Goal: Check status: Check status

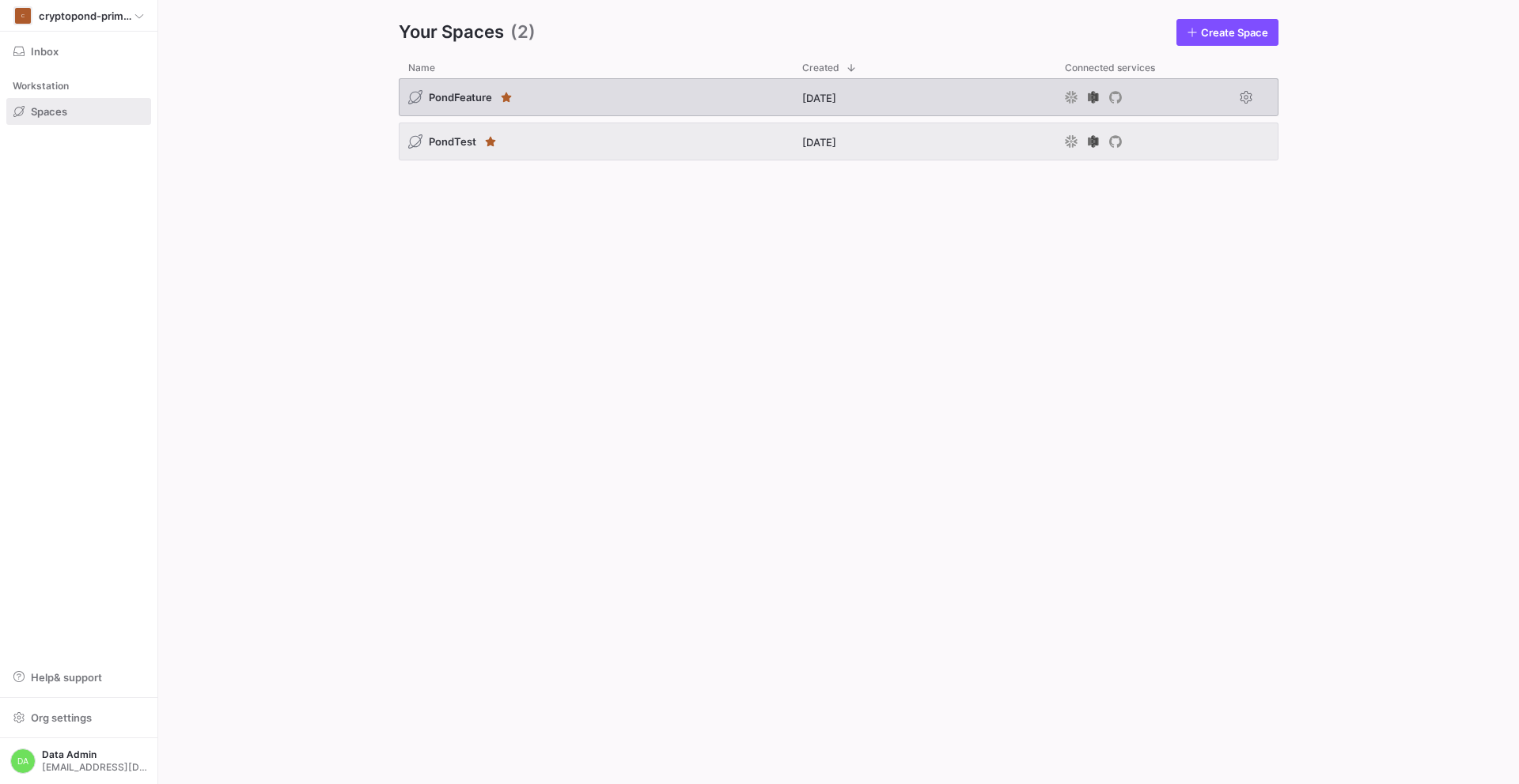
click at [594, 81] on div "PondFeature" at bounding box center [595, 96] width 394 height 38
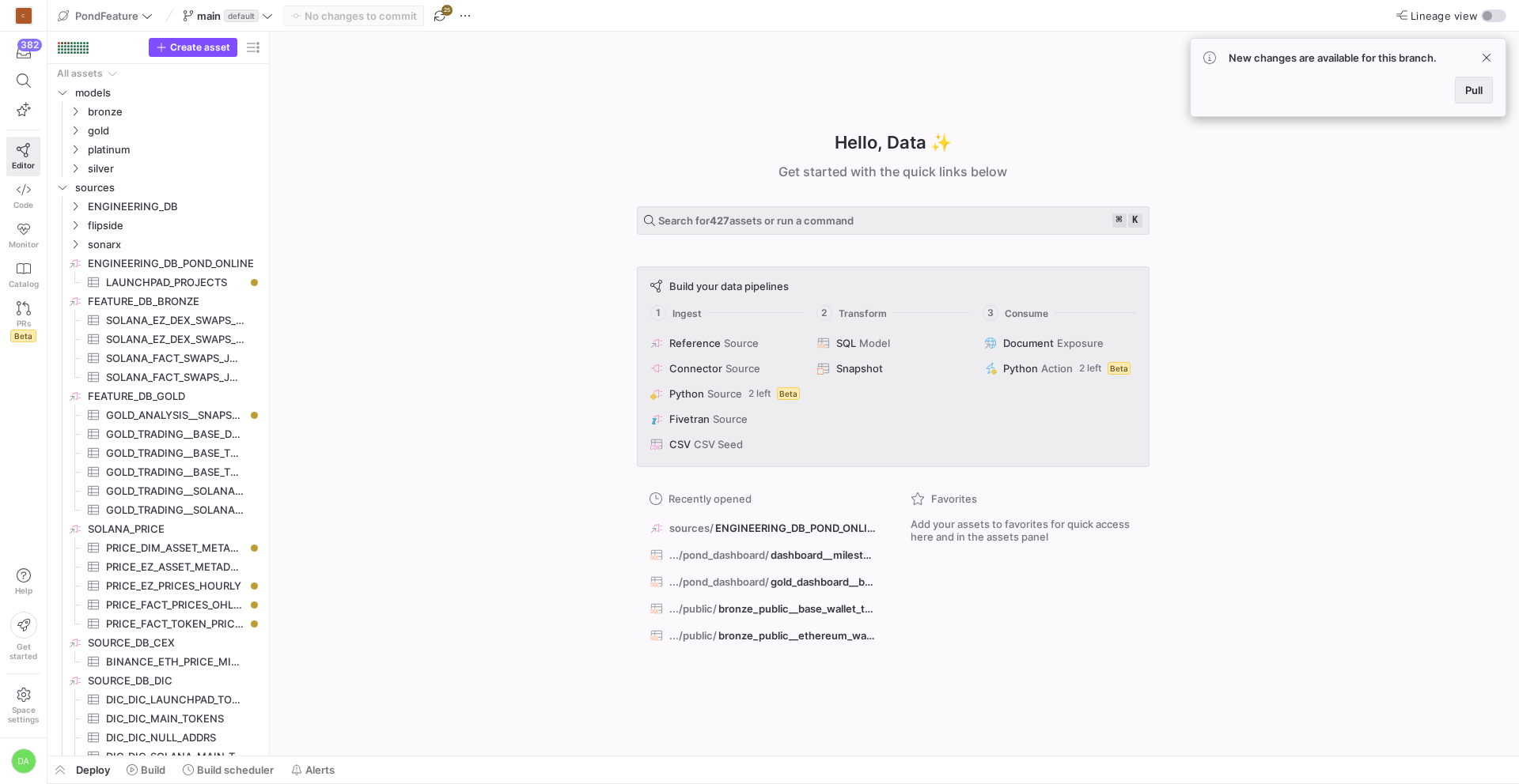
click at [1473, 86] on span "Pull" at bounding box center [1473, 90] width 17 height 13
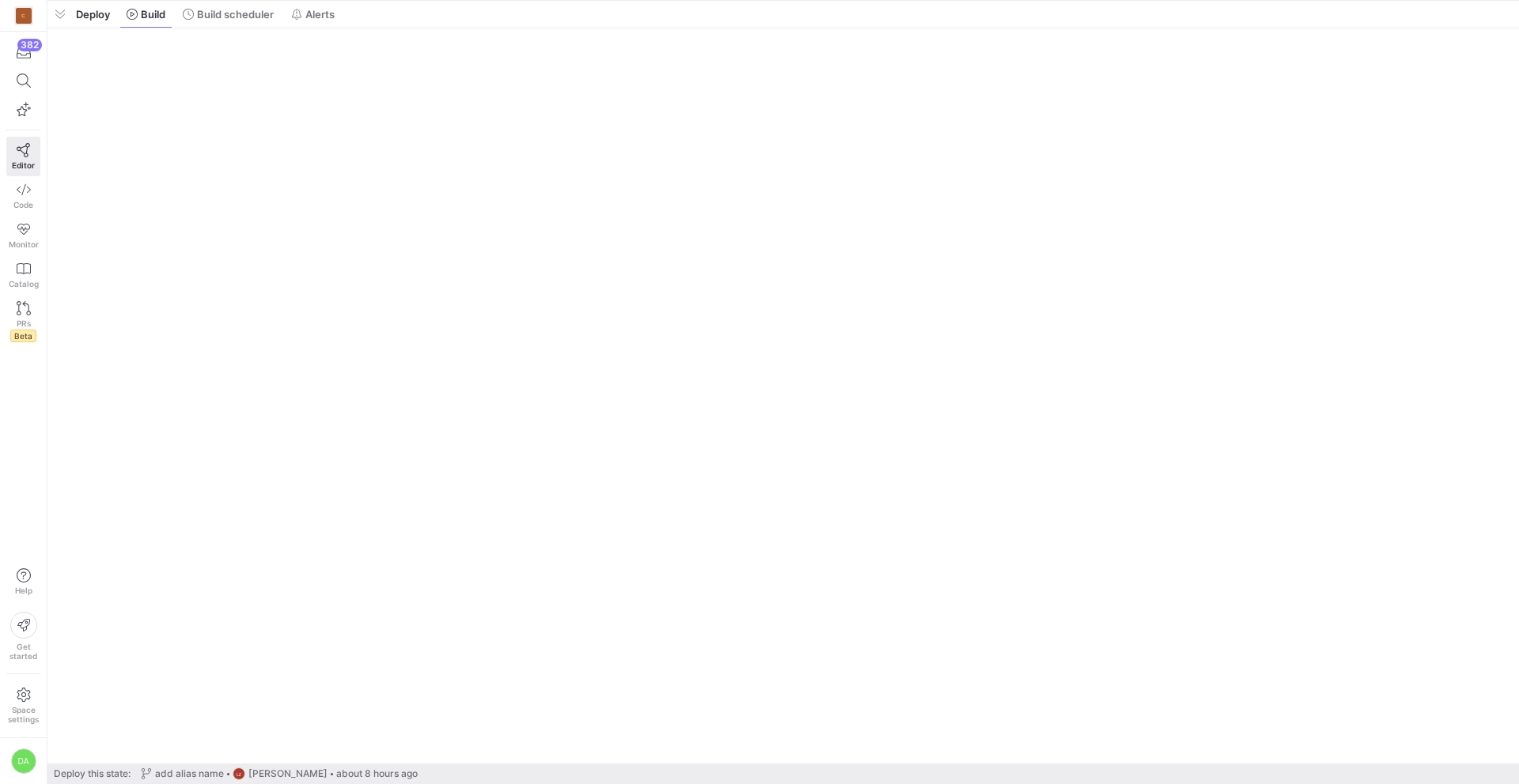
drag, startPoint x: 358, startPoint y: 757, endPoint x: 339, endPoint y: -70, distance: 827.2
click at [339, 0] on html "C 382 Editor Code Monitor Catalog PRs Beta Help Get started Space settings DA P…" at bounding box center [760, 392] width 1519 height 784
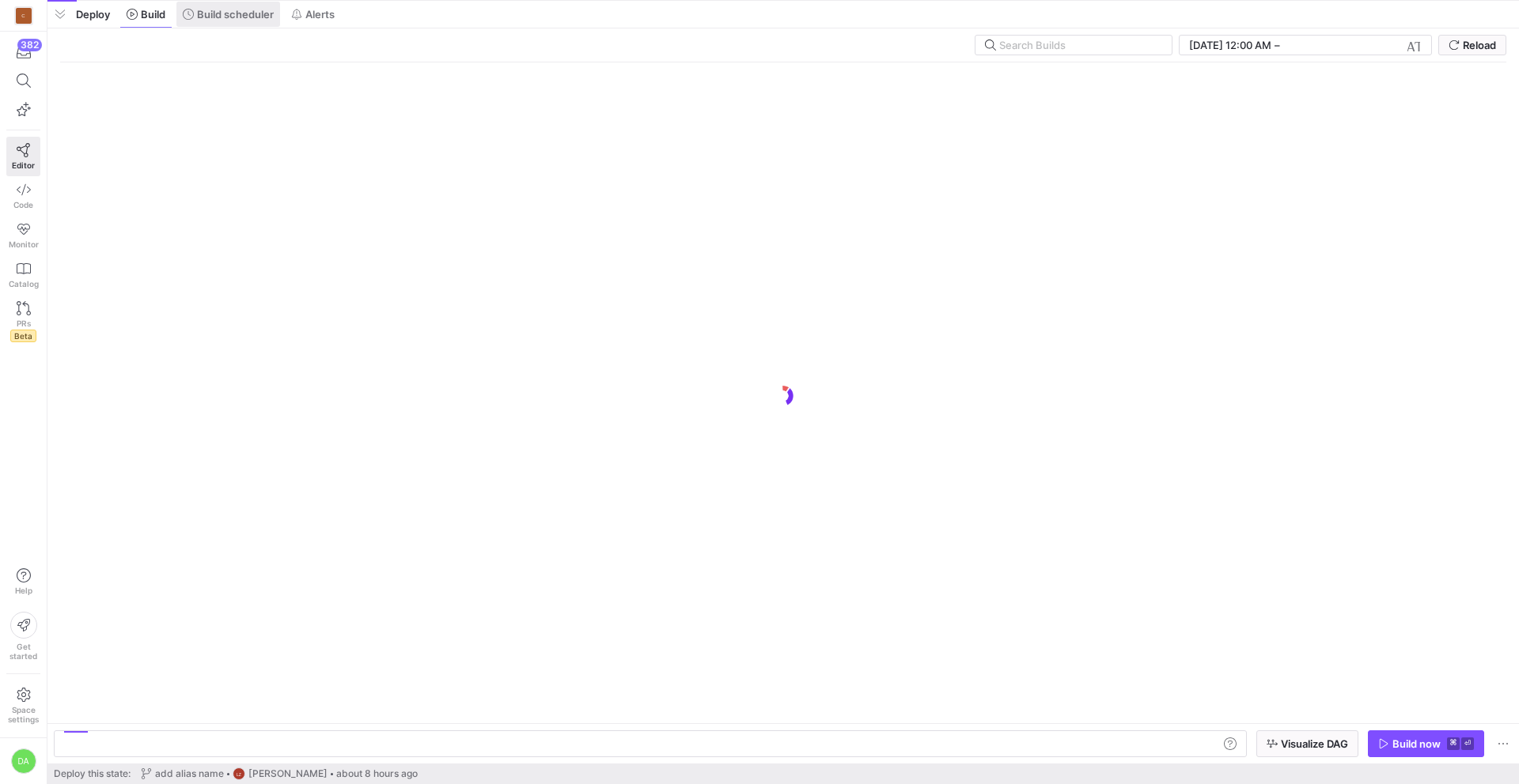
click at [205, 16] on span "Build scheduler" at bounding box center [235, 15] width 77 height 13
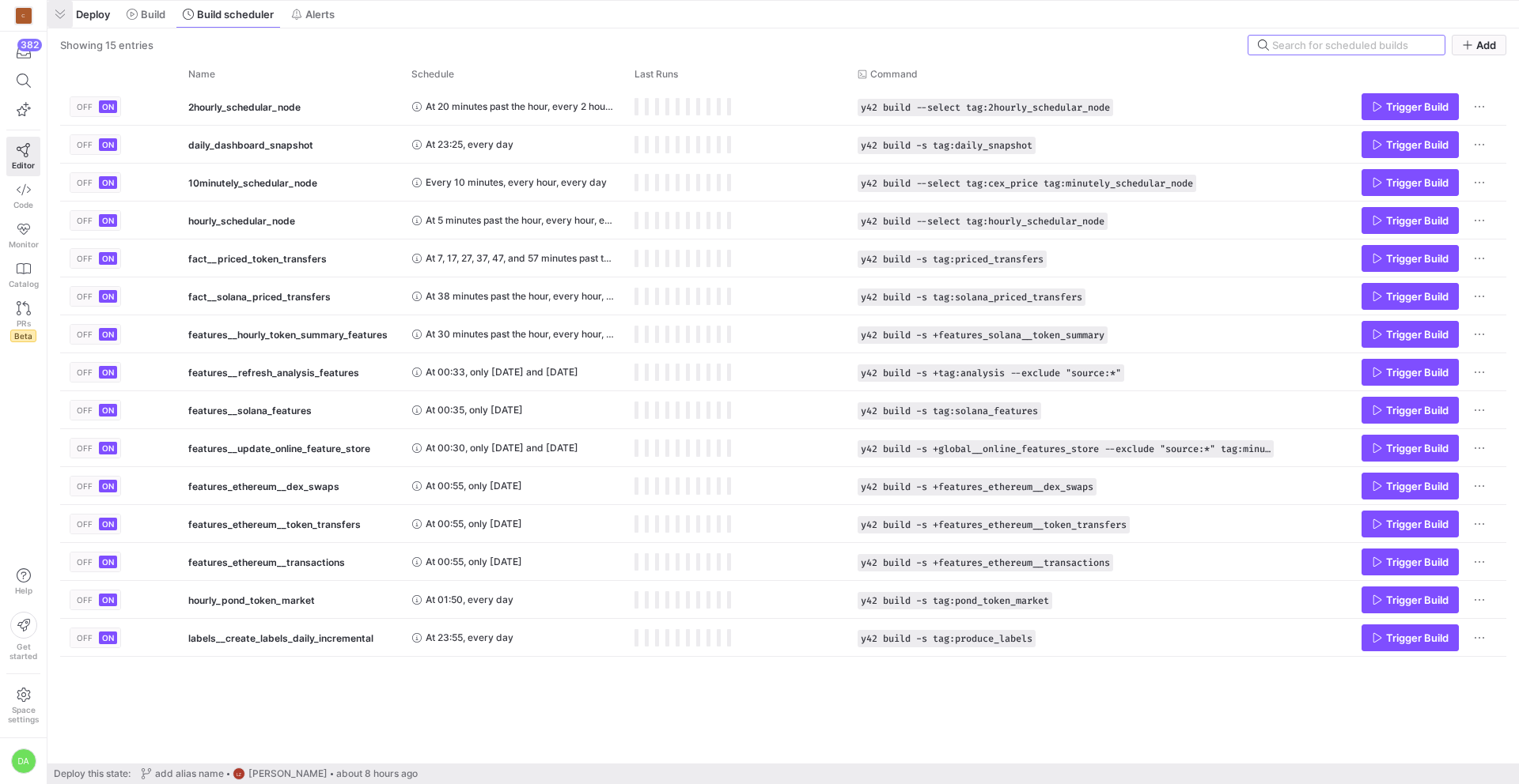
click at [63, 8] on span "button" at bounding box center [61, 14] width 26 height 27
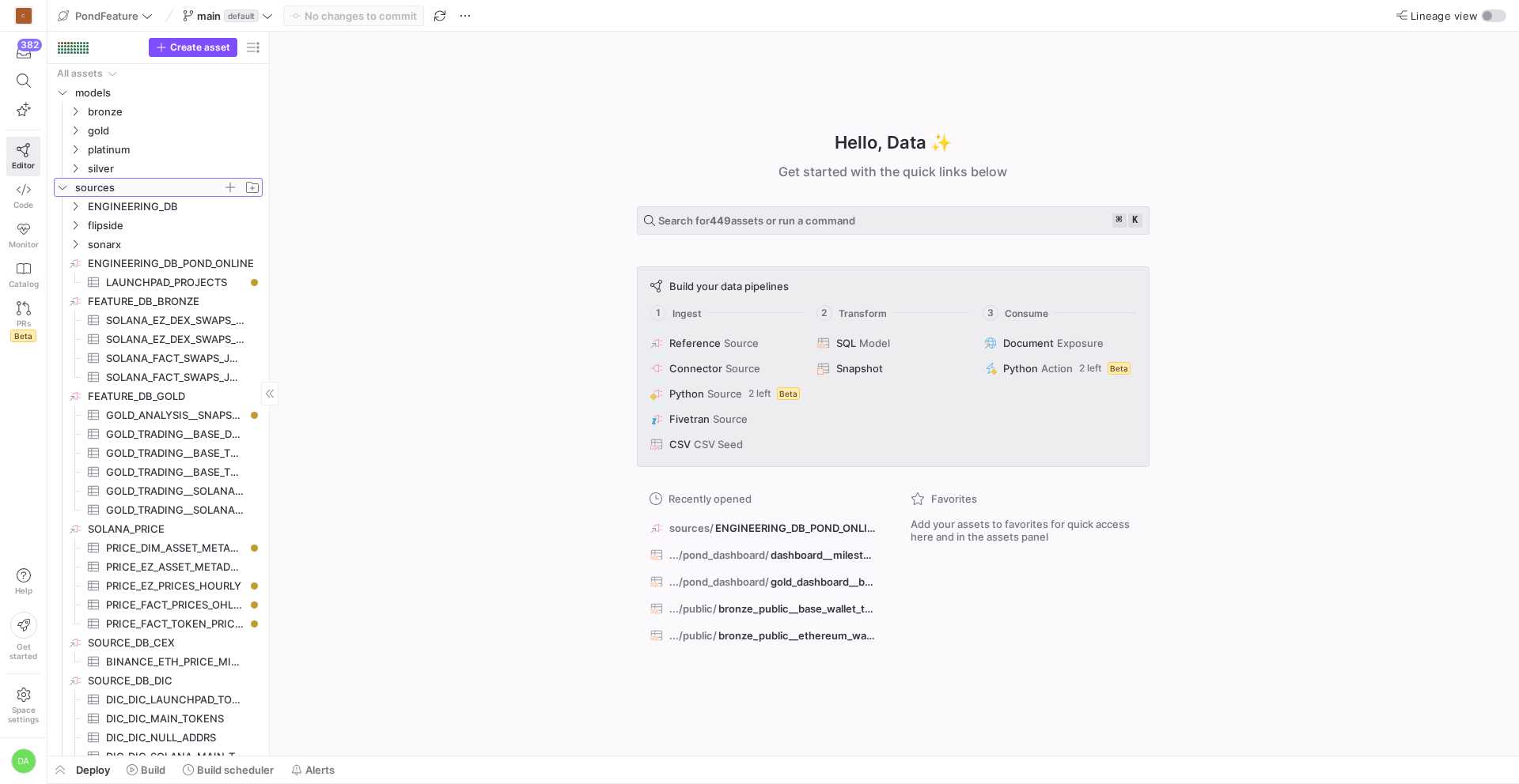
click at [62, 184] on icon "Press SPACE to select this row." at bounding box center [62, 187] width 11 height 9
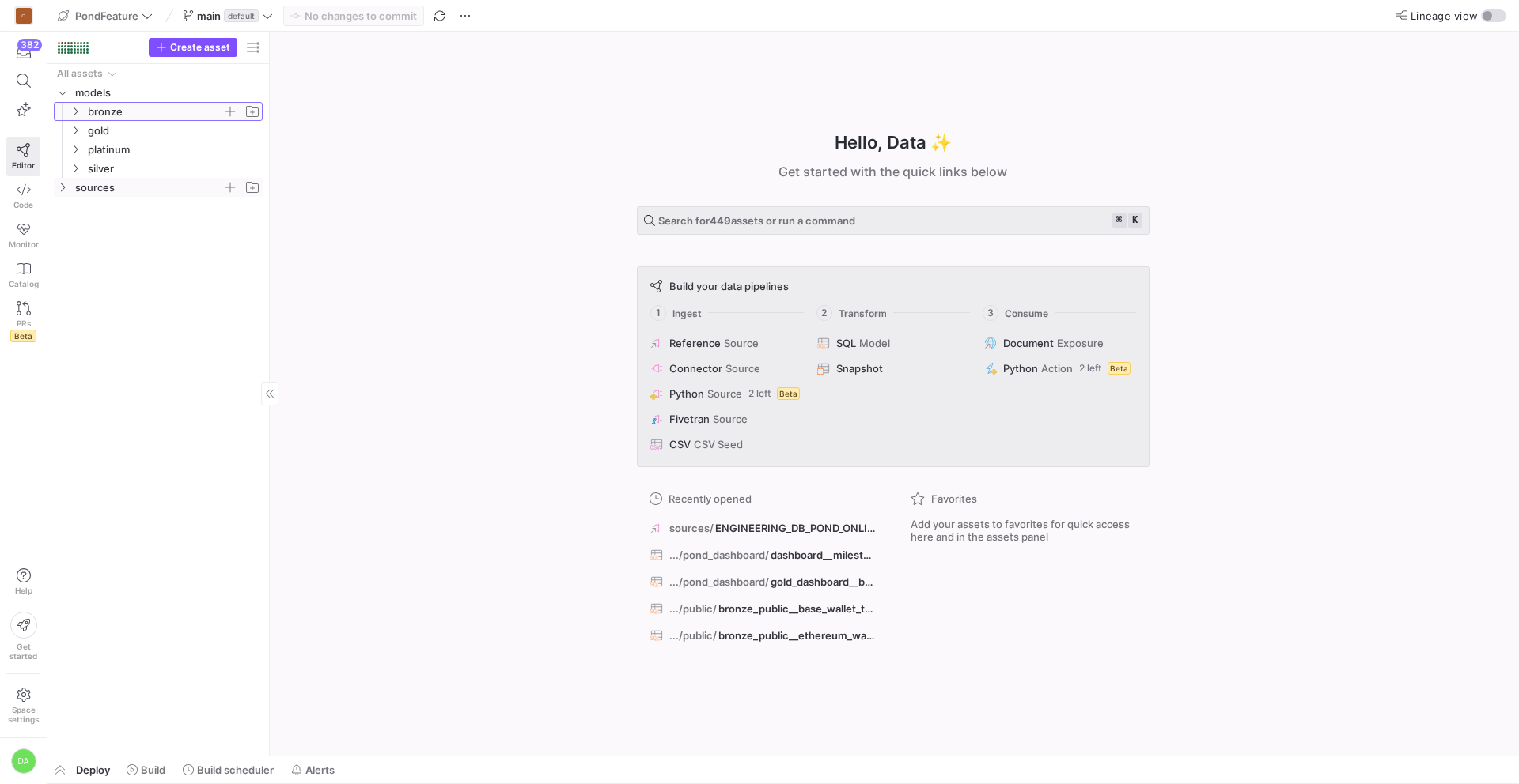
click at [76, 109] on icon "Press SPACE to select this row." at bounding box center [75, 111] width 4 height 8
click at [83, 185] on icon "Press SPACE to select this row." at bounding box center [88, 187] width 11 height 9
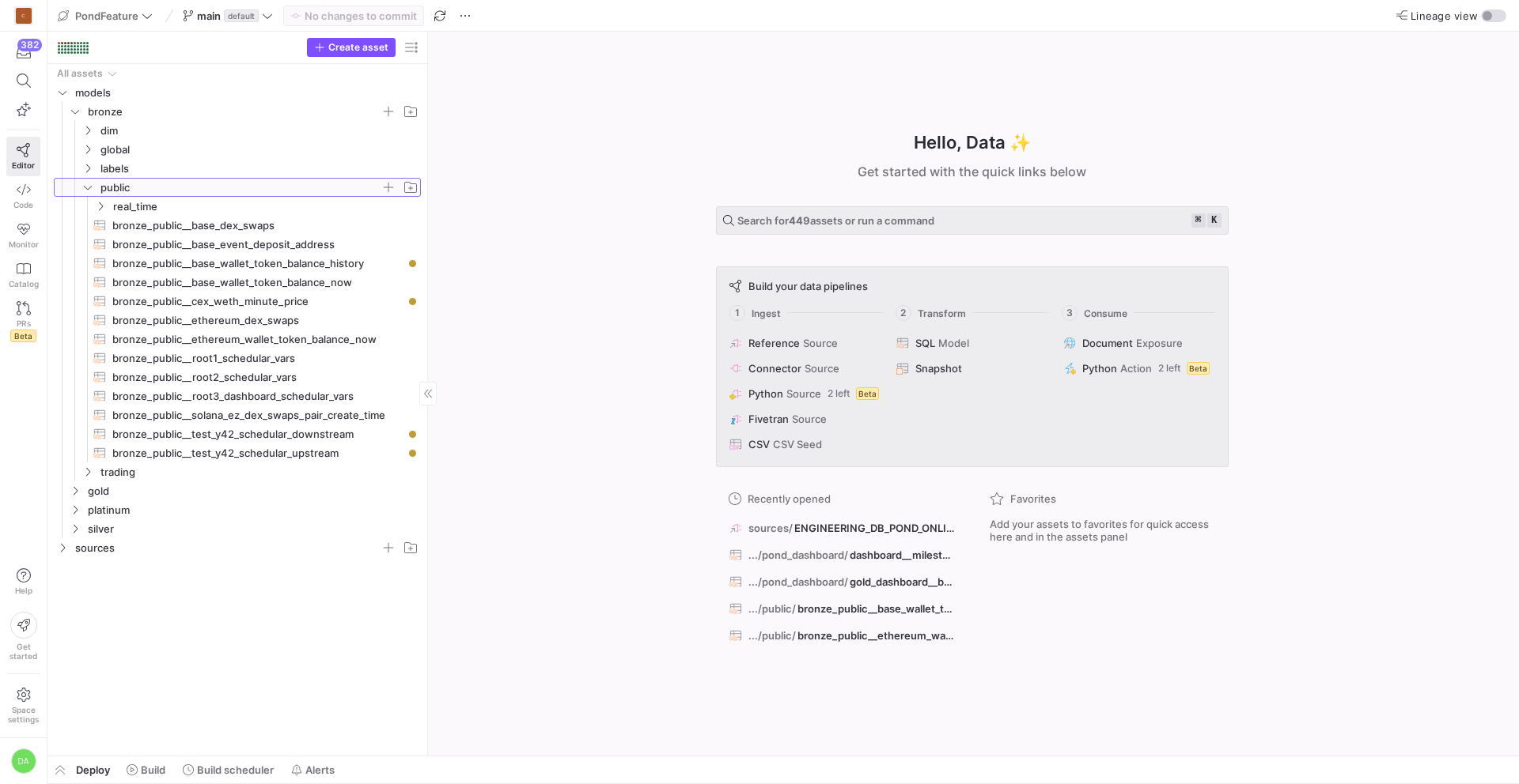
drag, startPoint x: 271, startPoint y: 217, endPoint x: 456, endPoint y: 225, distance: 185.2
click at [295, 242] on span "bronze_public__base_event_deposit_address​​​​​​​​​​" at bounding box center [257, 245] width 290 height 18
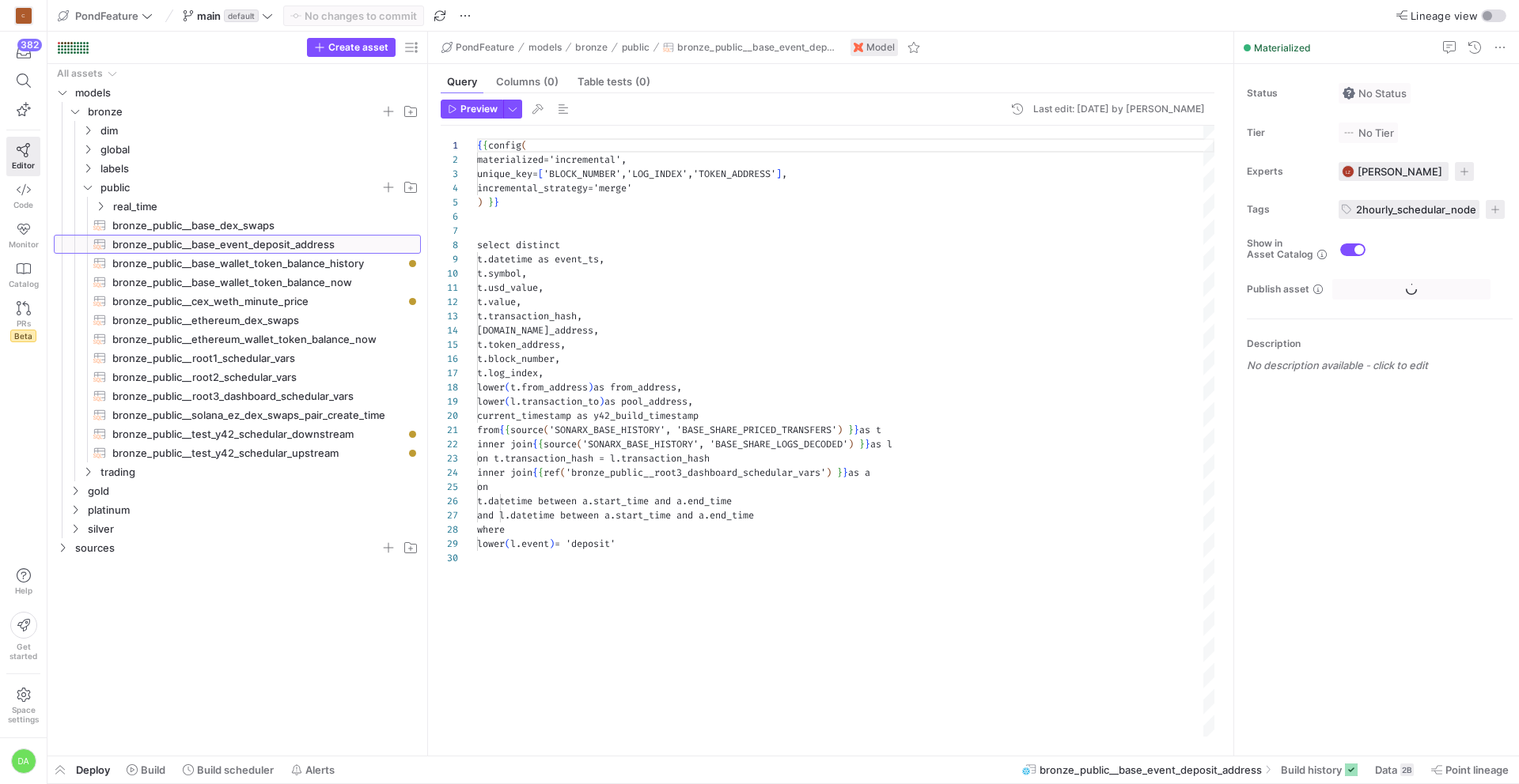
scroll to position [142, 0]
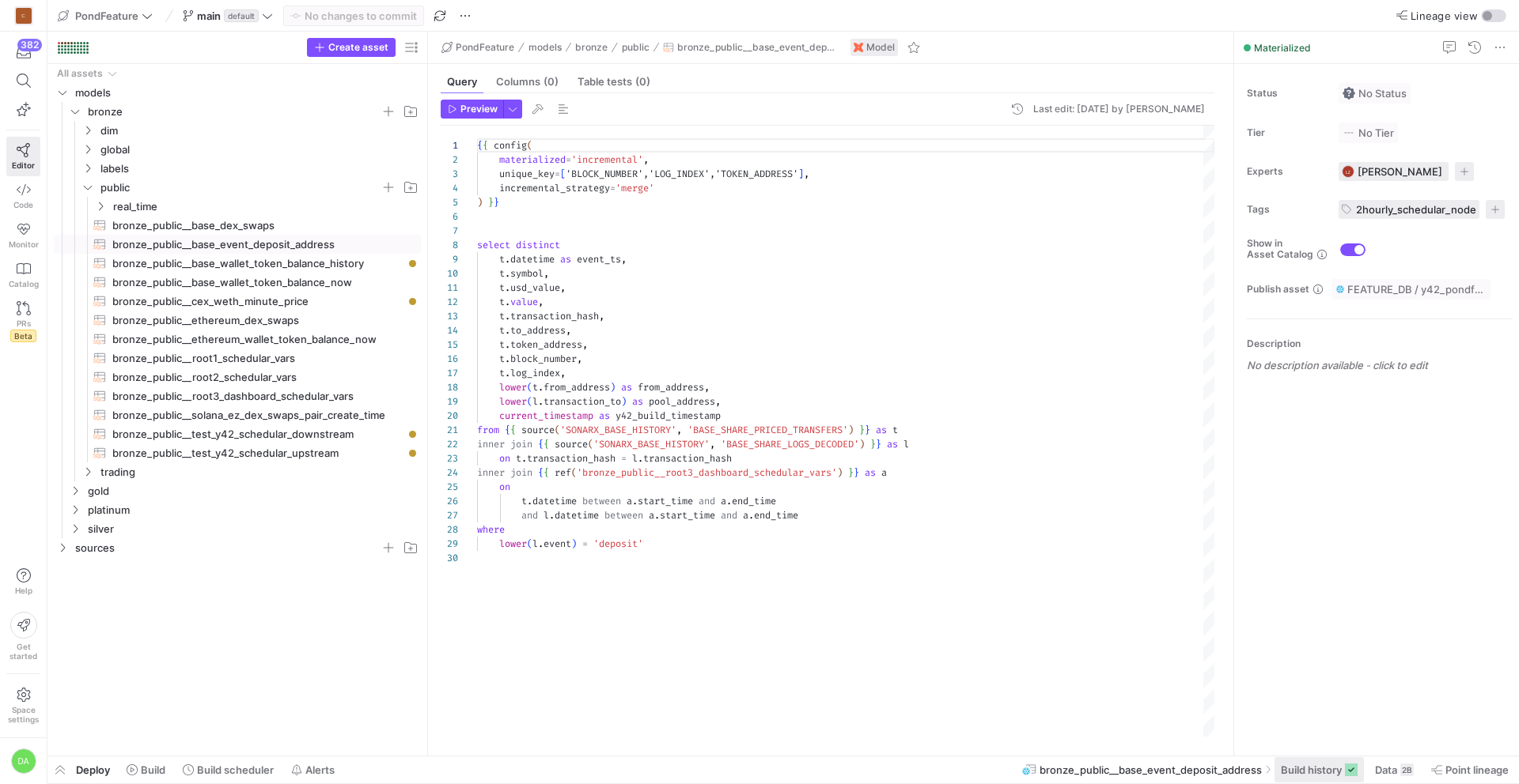
click at [1304, 767] on span "Build history" at bounding box center [1311, 770] width 61 height 13
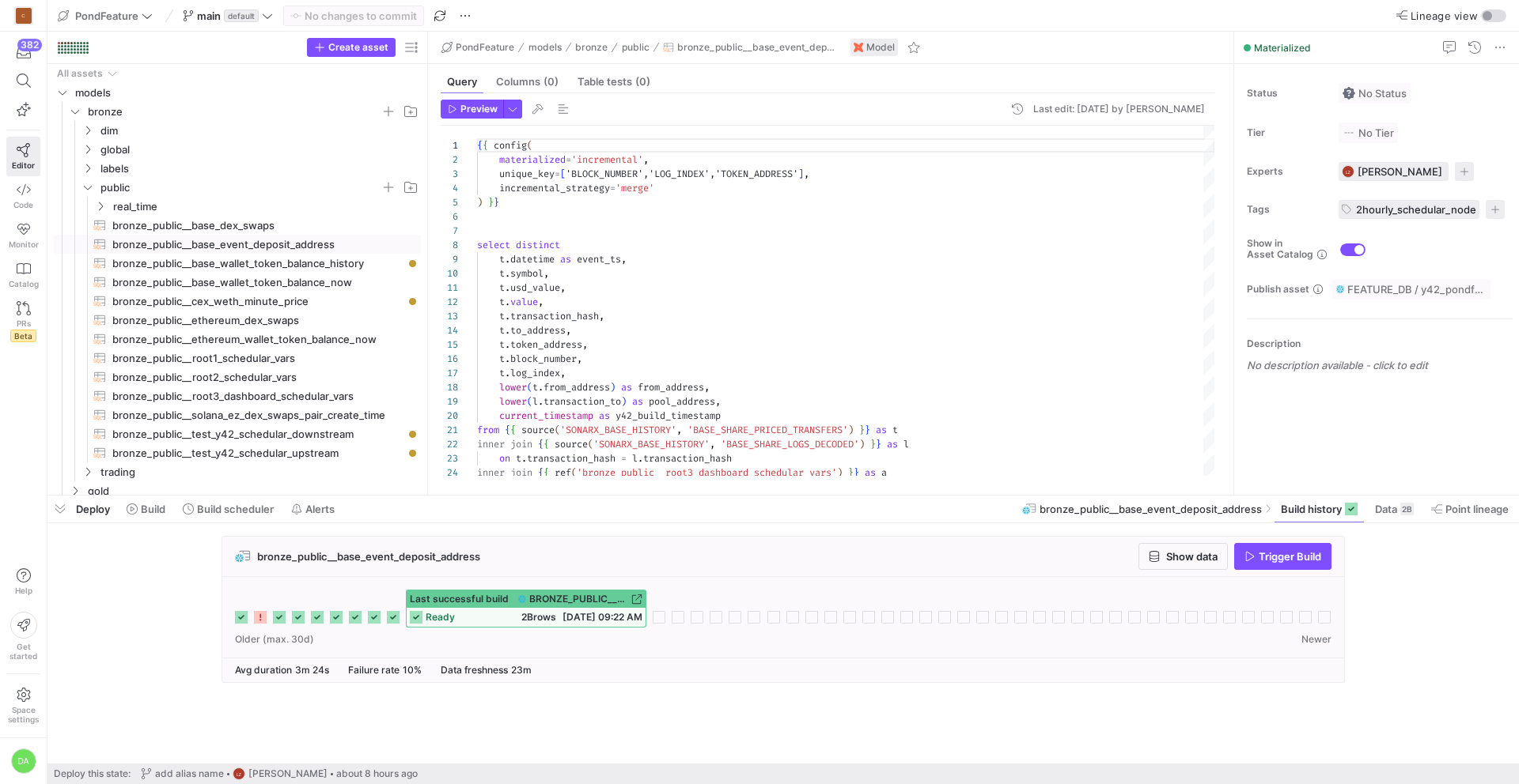
click at [280, 635] on span "Older (max. 30d)" at bounding box center [275, 640] width 79 height 11
click at [237, 505] on span "Build scheduler" at bounding box center [235, 510] width 77 height 13
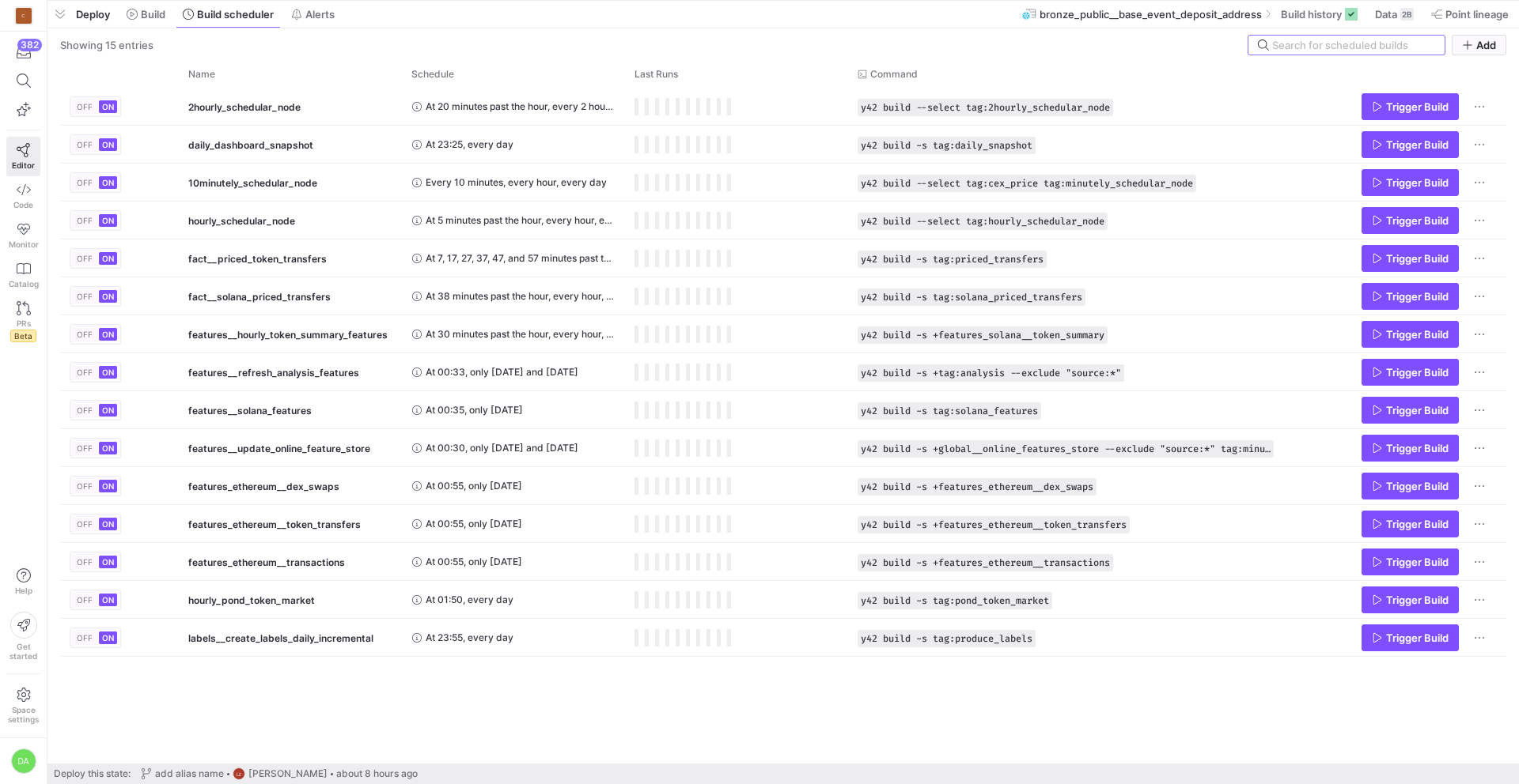
drag, startPoint x: 350, startPoint y: 497, endPoint x: 392, endPoint y: -70, distance: 568.6
click at [392, 0] on html "C 382 Editor Code Monitor Catalog PRs Beta Help Get started Space settings DA P…" at bounding box center [760, 392] width 1519 height 784
